Goal: Find specific page/section: Find specific page/section

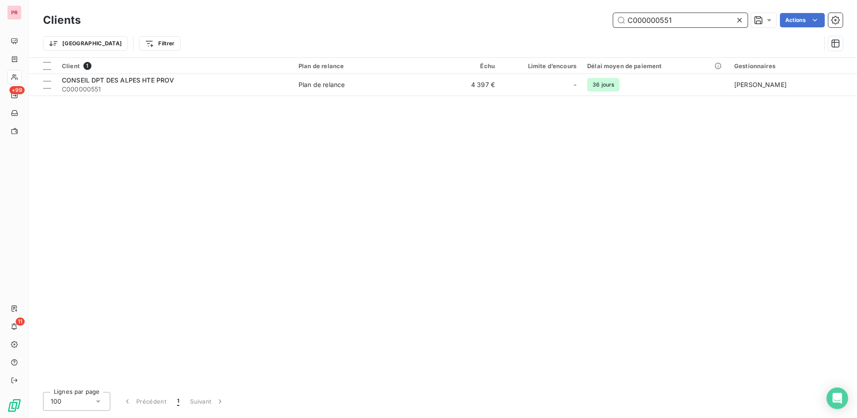
drag, startPoint x: 688, startPoint y: 20, endPoint x: 606, endPoint y: 18, distance: 82.0
click at [606, 18] on div "C000000551 Actions" at bounding box center [466, 20] width 751 height 14
paste input "19799"
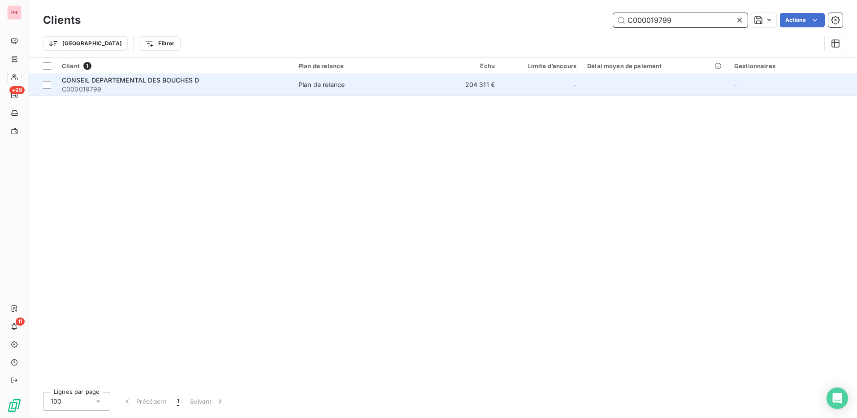
type input "C000019799"
click at [136, 85] on span "C000019799" at bounding box center [175, 89] width 226 height 9
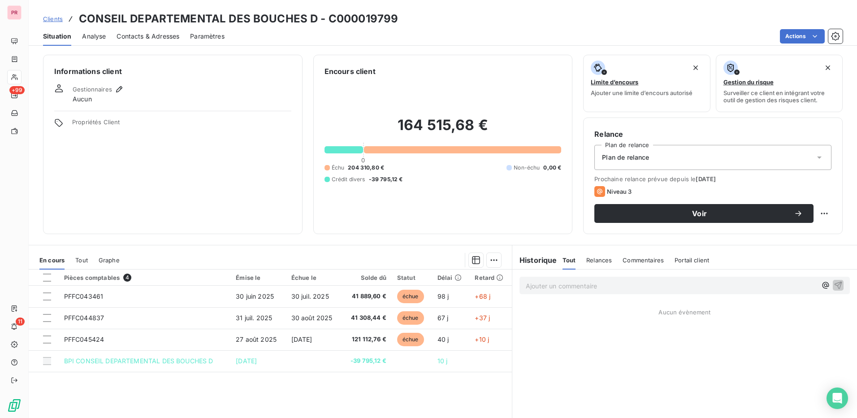
click at [635, 260] on span "Commentaires" at bounding box center [642, 259] width 41 height 7
click at [579, 285] on p "Ajouter un commentaire ﻿" at bounding box center [670, 285] width 291 height 11
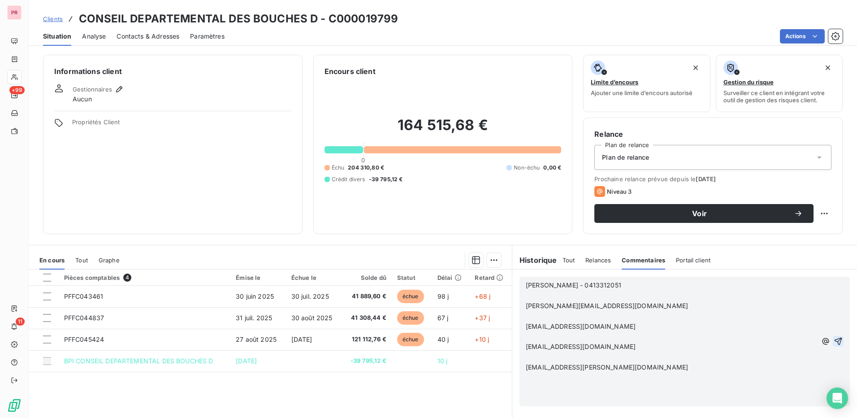
click at [833, 340] on icon "button" at bounding box center [837, 340] width 9 height 9
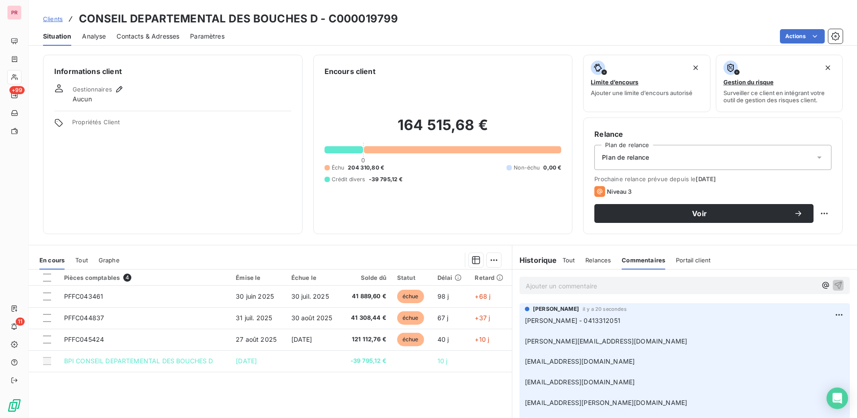
click at [618, 278] on div "Ajouter un commentaire ﻿" at bounding box center [684, 284] width 330 height 17
click at [618, 283] on p "Ajouter un commentaire ﻿" at bounding box center [670, 285] width 291 height 11
click at [834, 282] on icon "button" at bounding box center [838, 285] width 8 height 8
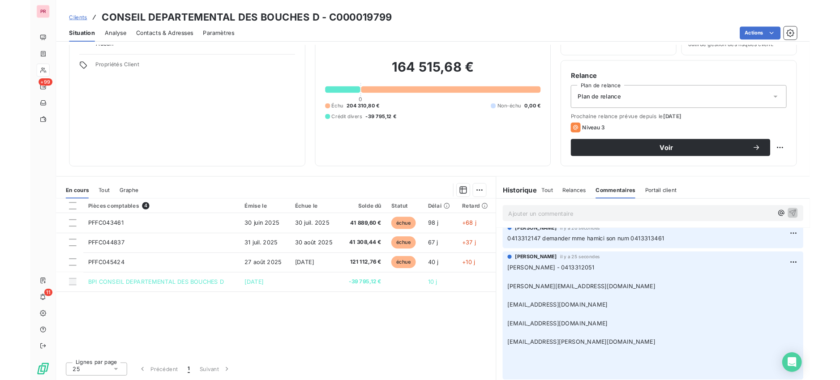
scroll to position [9, 0]
